Goal: Entertainment & Leisure: Consume media (video, audio)

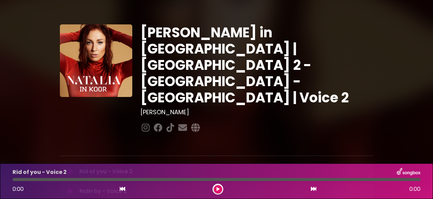
click at [217, 189] on icon at bounding box center [218, 189] width 3 height 4
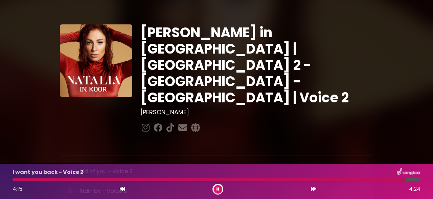
click at [96, 180] on div at bounding box center [210, 179] width 394 height 3
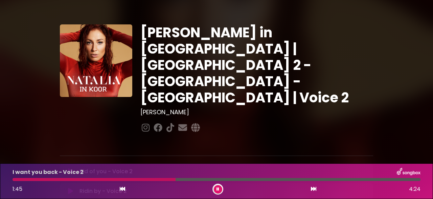
click at [159, 178] on div at bounding box center [94, 179] width 163 height 3
click at [140, 180] on div at bounding box center [94, 179] width 162 height 3
click at [137, 181] on div at bounding box center [97, 179] width 169 height 3
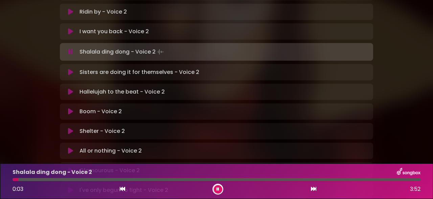
scroll to position [179, 0]
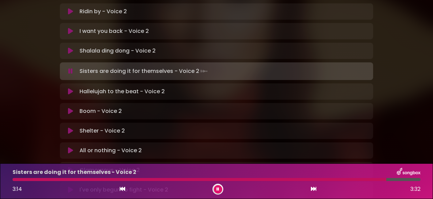
click at [311, 180] on div at bounding box center [200, 179] width 374 height 3
click at [343, 182] on div "Sisters are doing it for themselves - Voice 2 3:00 3:32" at bounding box center [216, 181] width 416 height 27
click at [346, 179] on div at bounding box center [187, 179] width 349 height 3
drag, startPoint x: 347, startPoint y: 179, endPoint x: 350, endPoint y: 173, distance: 7.3
click at [350, 178] on div at bounding box center [217, 179] width 408 height 3
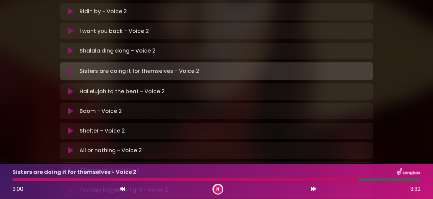
click at [351, 180] on div at bounding box center [186, 179] width 346 height 3
click at [346, 180] on div at bounding box center [188, 179] width 350 height 3
click at [212, 189] on div "3:00 3:32" at bounding box center [216, 189] width 416 height 11
click at [215, 192] on button at bounding box center [218, 189] width 8 height 8
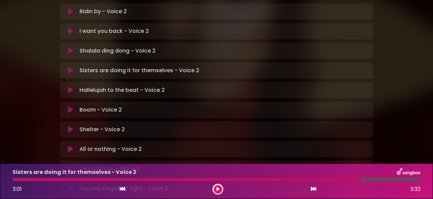
click at [111, 86] on p "Hallelujah to the beat - Voice 2 Loading Track..." at bounding box center [122, 90] width 85 height 8
click at [71, 87] on icon at bounding box center [70, 90] width 5 height 7
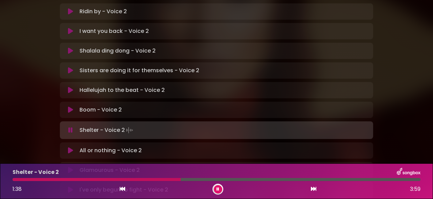
click at [135, 179] on div at bounding box center [97, 179] width 168 height 3
click at [168, 178] on div at bounding box center [96, 179] width 167 height 3
click at [164, 180] on div at bounding box center [94, 179] width 162 height 3
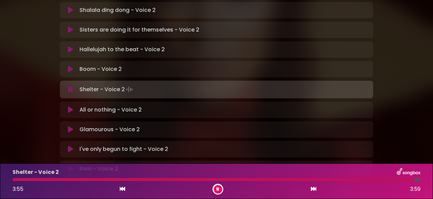
scroll to position [230, 0]
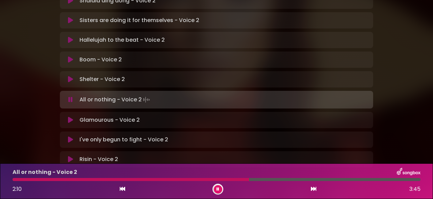
click at [216, 188] on button at bounding box center [218, 189] width 8 height 8
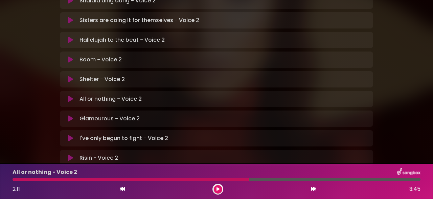
click at [234, 180] on div at bounding box center [131, 179] width 237 height 3
click at [233, 178] on div at bounding box center [131, 179] width 237 height 3
click at [237, 180] on div at bounding box center [131, 179] width 237 height 3
click at [242, 178] on div at bounding box center [131, 179] width 237 height 3
click at [217, 188] on icon at bounding box center [218, 189] width 3 height 4
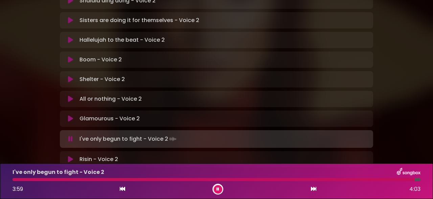
click at [157, 178] on div "I've only begun to fight - Voice 2 3:59 4:03" at bounding box center [216, 181] width 416 height 27
click at [21, 179] on div at bounding box center [216, 179] width 406 height 3
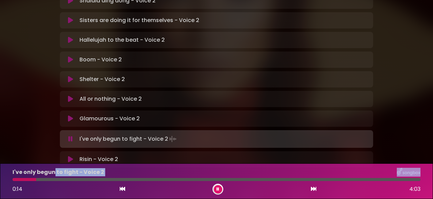
drag, startPoint x: 49, startPoint y: 182, endPoint x: 55, endPoint y: 176, distance: 7.7
click at [55, 176] on div "I've only begun to fight - Voice 2 0:14 4:03" at bounding box center [216, 181] width 416 height 27
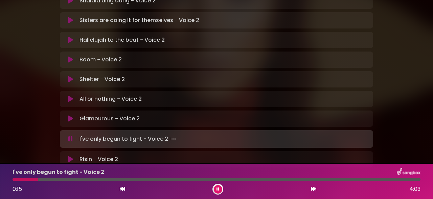
click at [52, 179] on div at bounding box center [217, 179] width 408 height 3
click at [55, 196] on div "I've only begun to fight - Voice 2 0:23 4:03" at bounding box center [216, 181] width 433 height 36
click at [100, 165] on div "I've only begun to fight - Voice 2 0:51 4:03" at bounding box center [216, 181] width 433 height 36
click at [92, 179] on div at bounding box center [57, 179] width 88 height 3
click at [86, 179] on div at bounding box center [53, 179] width 81 height 3
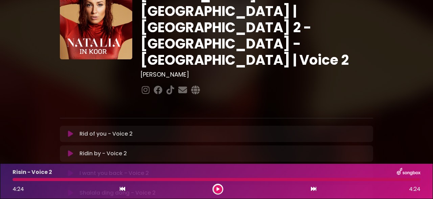
scroll to position [0, 0]
